Goal: Transaction & Acquisition: Subscribe to service/newsletter

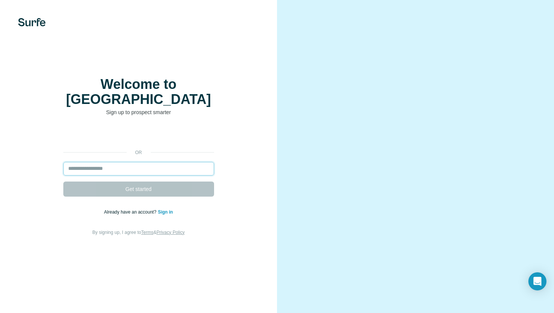
click at [134, 162] on input "email" at bounding box center [138, 169] width 151 height 14
click at [124, 165] on input "email" at bounding box center [138, 169] width 151 height 14
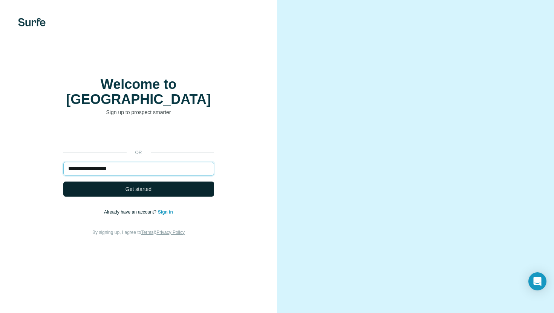
type input "**********"
click at [139, 186] on span "Get started" at bounding box center [139, 190] width 26 height 8
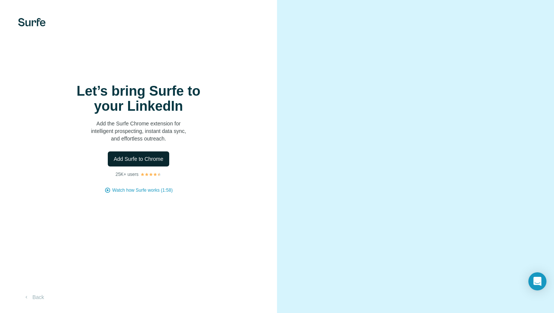
click at [136, 158] on span "Add Surfe to Chrome" at bounding box center [139, 159] width 50 height 8
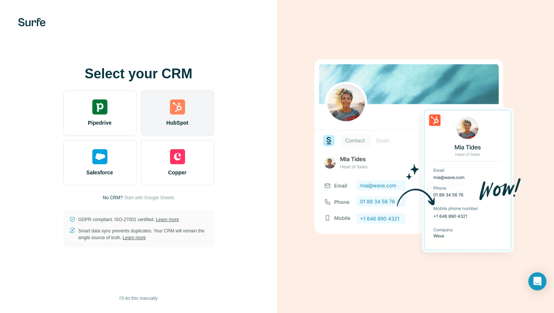
click at [178, 108] on img at bounding box center [177, 107] width 15 height 15
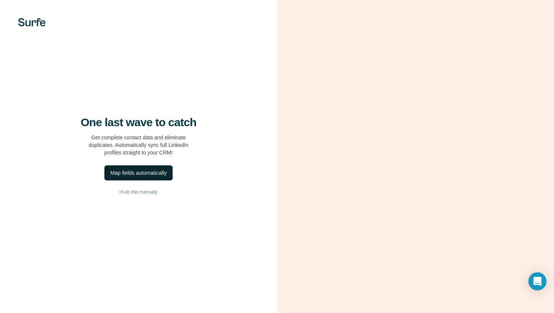
click at [158, 172] on div "Map fields automatically" at bounding box center [139, 173] width 56 height 8
